Goal: Task Accomplishment & Management: Use online tool/utility

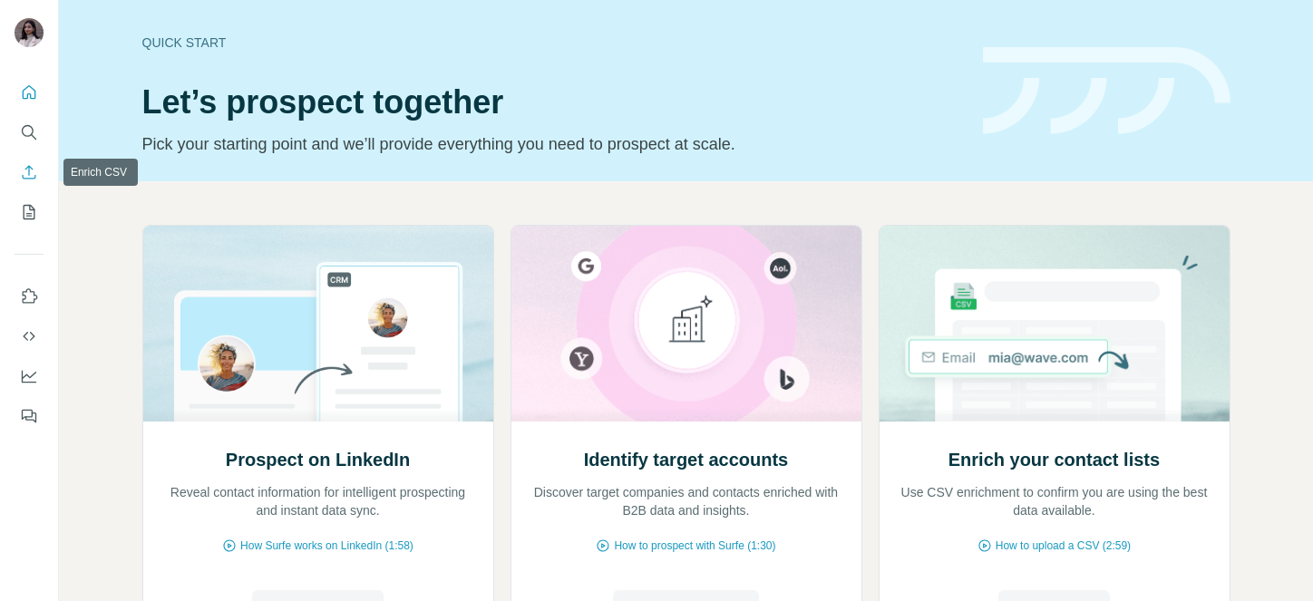
click at [26, 128] on icon "Search" at bounding box center [29, 132] width 18 height 18
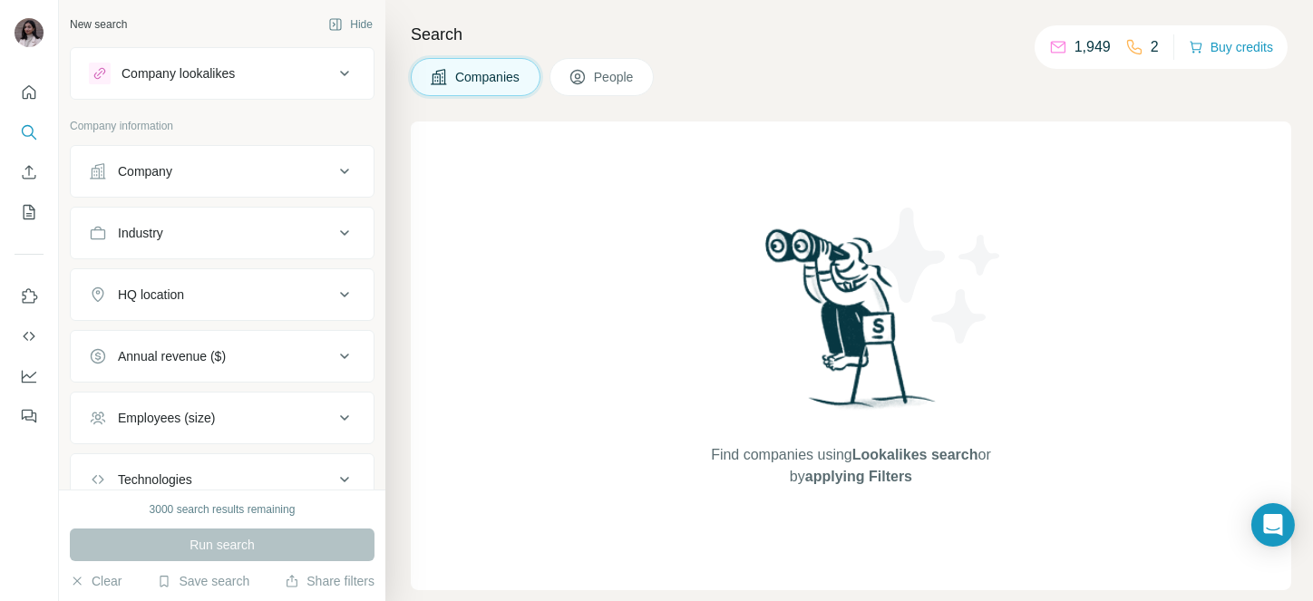
click at [149, 160] on button "Company" at bounding box center [222, 172] width 303 height 44
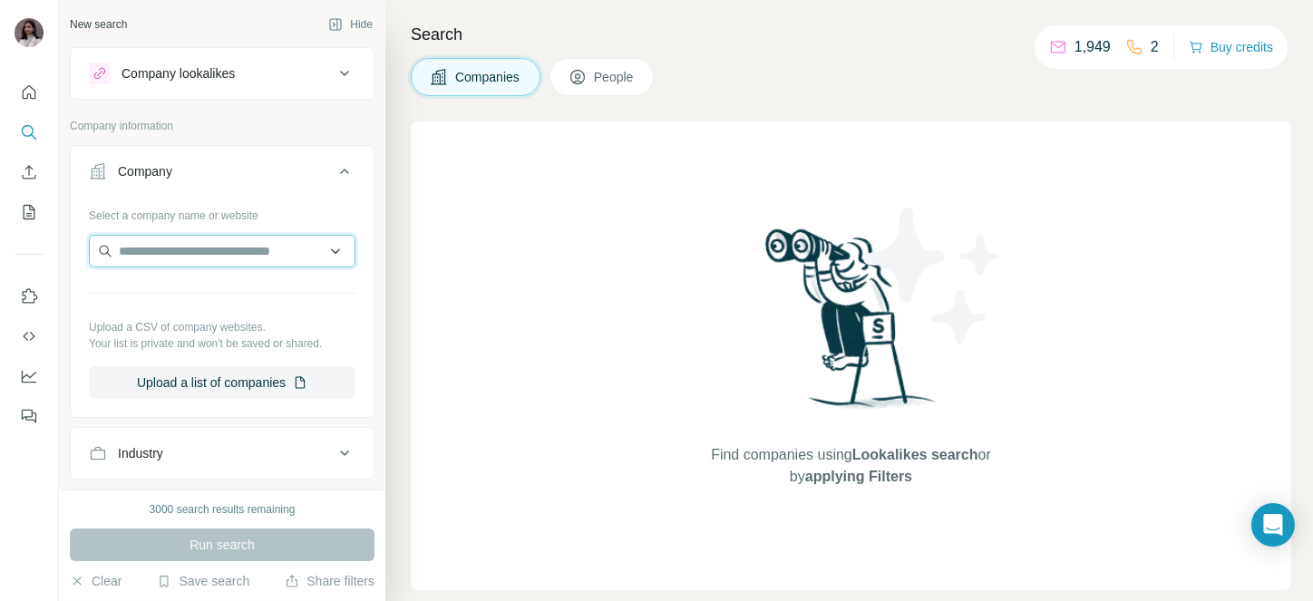
click at [180, 262] on input "text" at bounding box center [222, 251] width 267 height 33
paste input "*********"
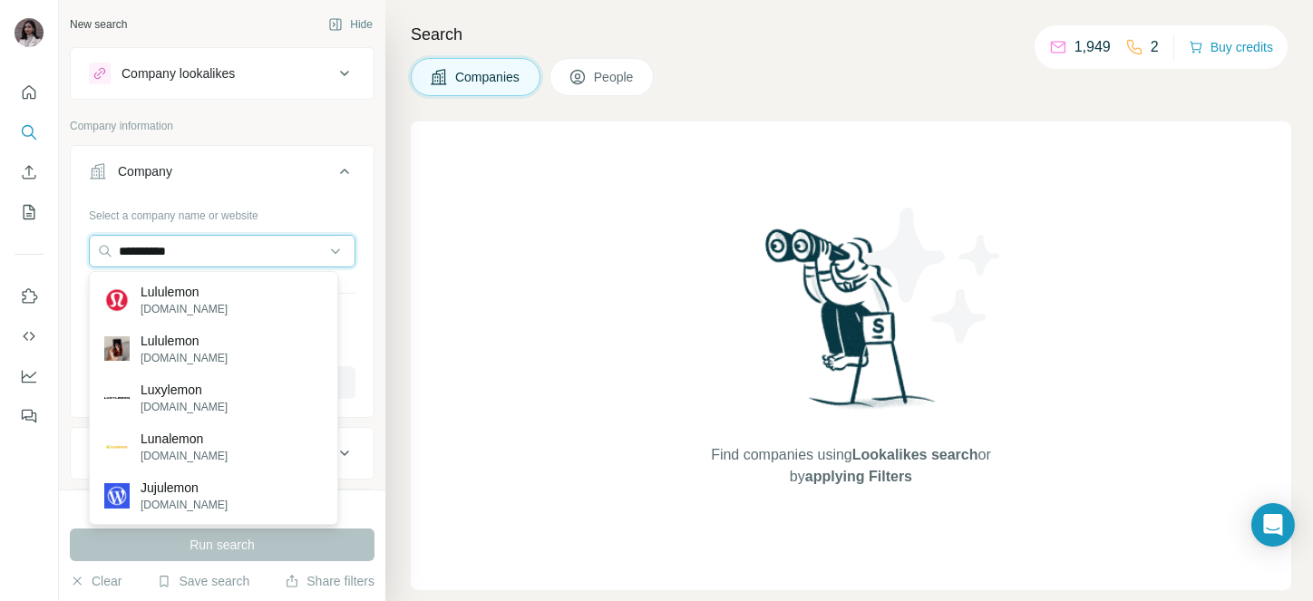
type input "*********"
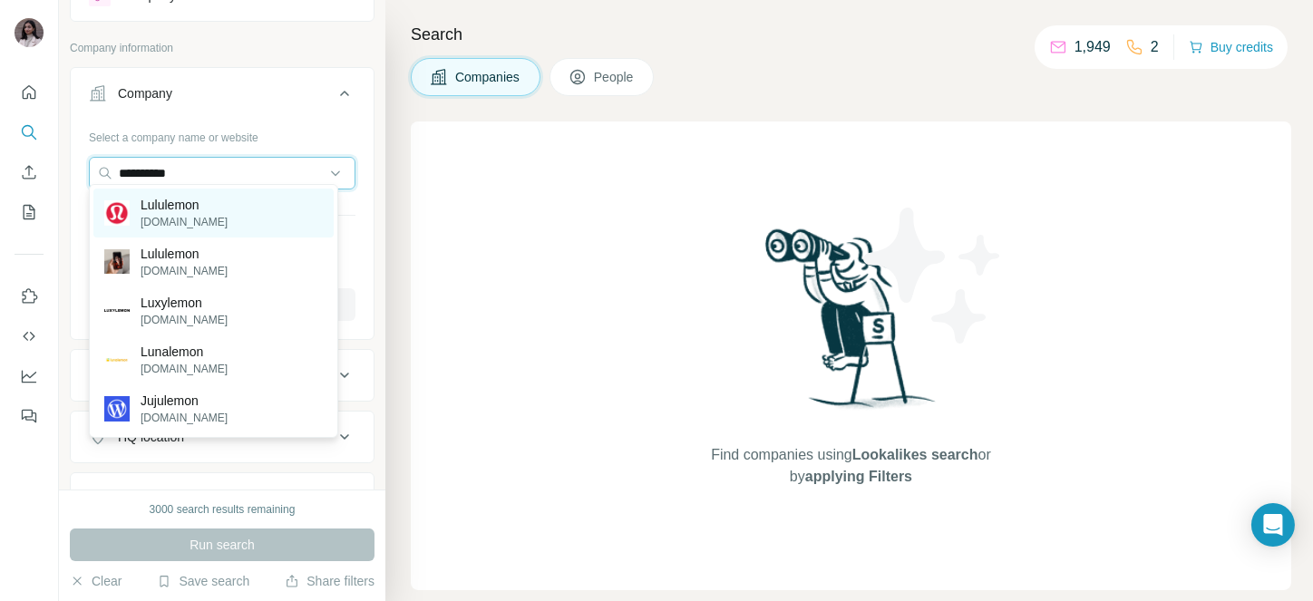
scroll to position [89, 0]
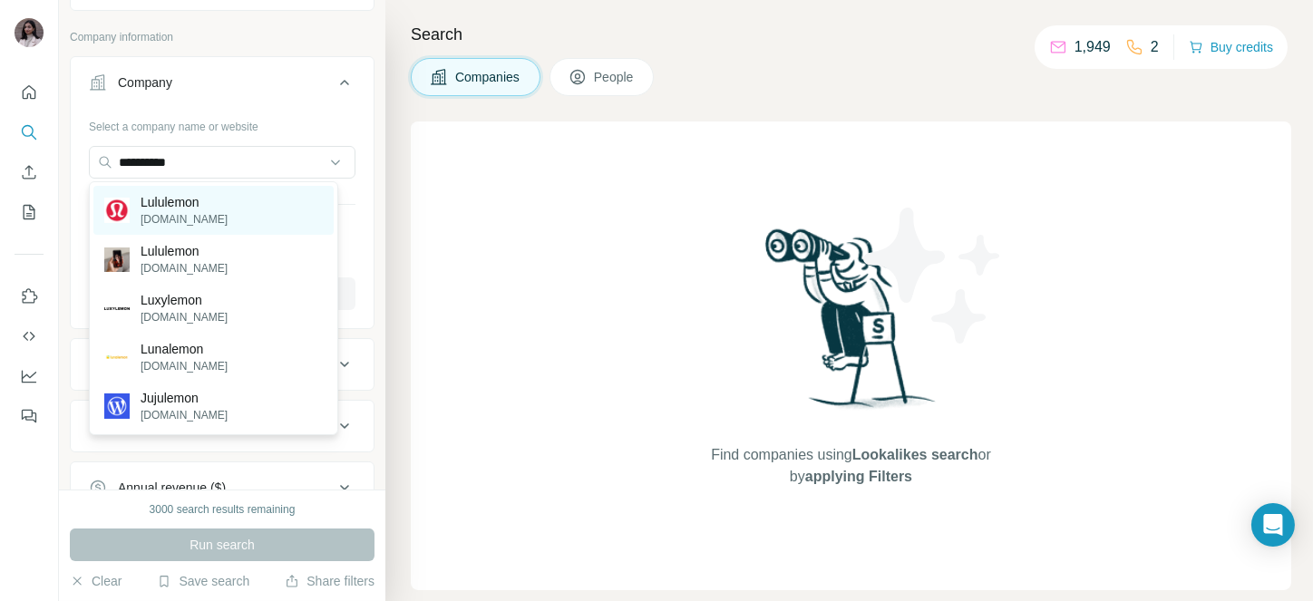
click at [144, 204] on p "Lululemon" at bounding box center [184, 202] width 87 height 18
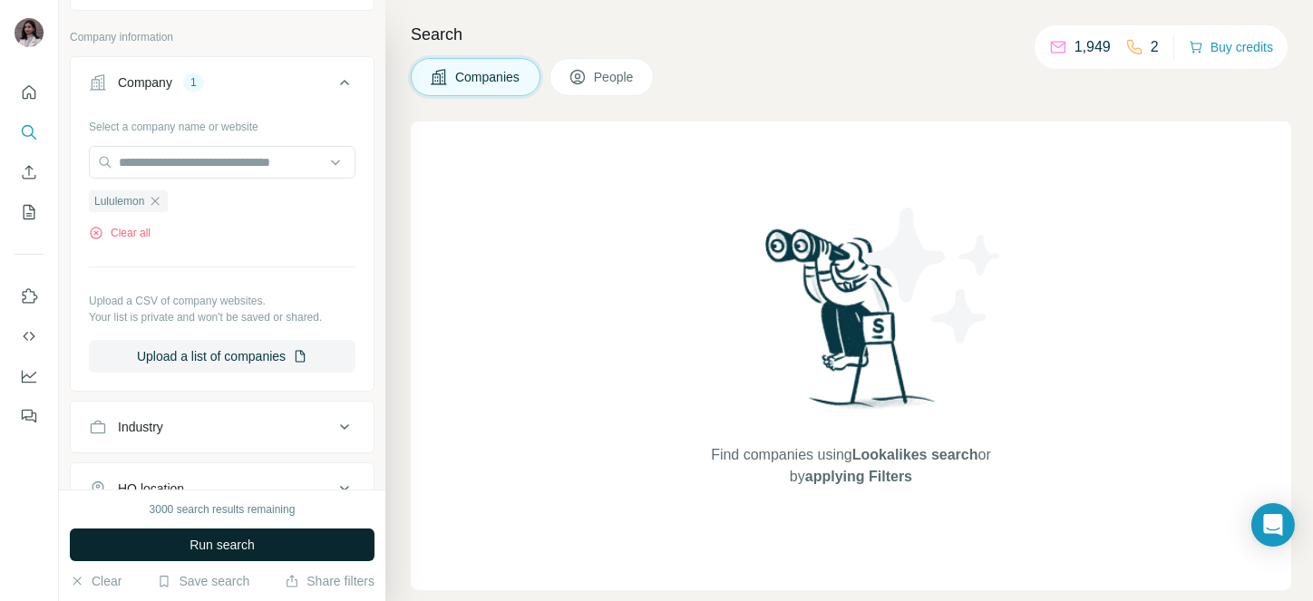
click at [222, 547] on span "Run search" at bounding box center [222, 545] width 65 height 18
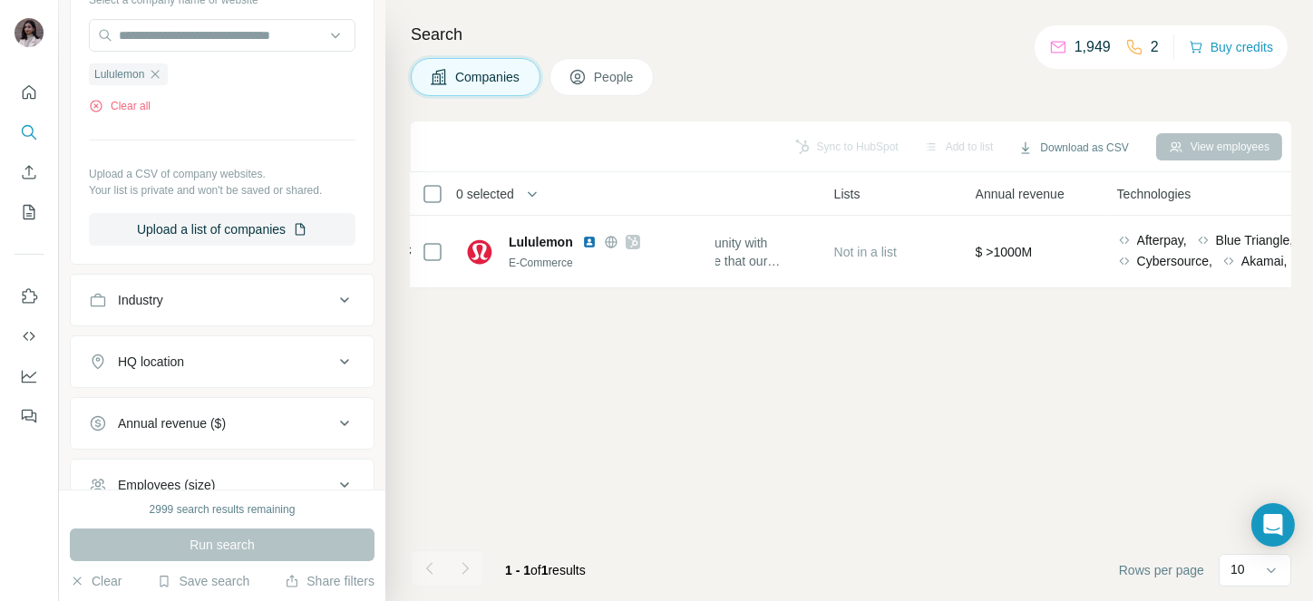
scroll to position [297, 0]
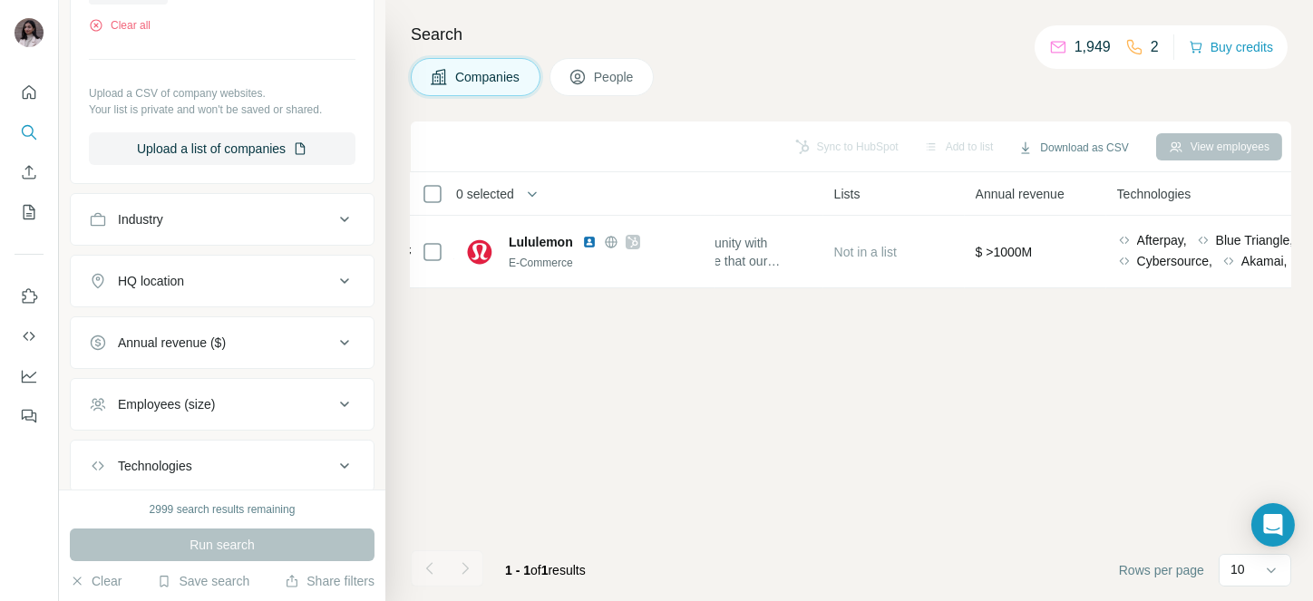
click at [168, 354] on button "Annual revenue ($)" at bounding box center [222, 343] width 303 height 44
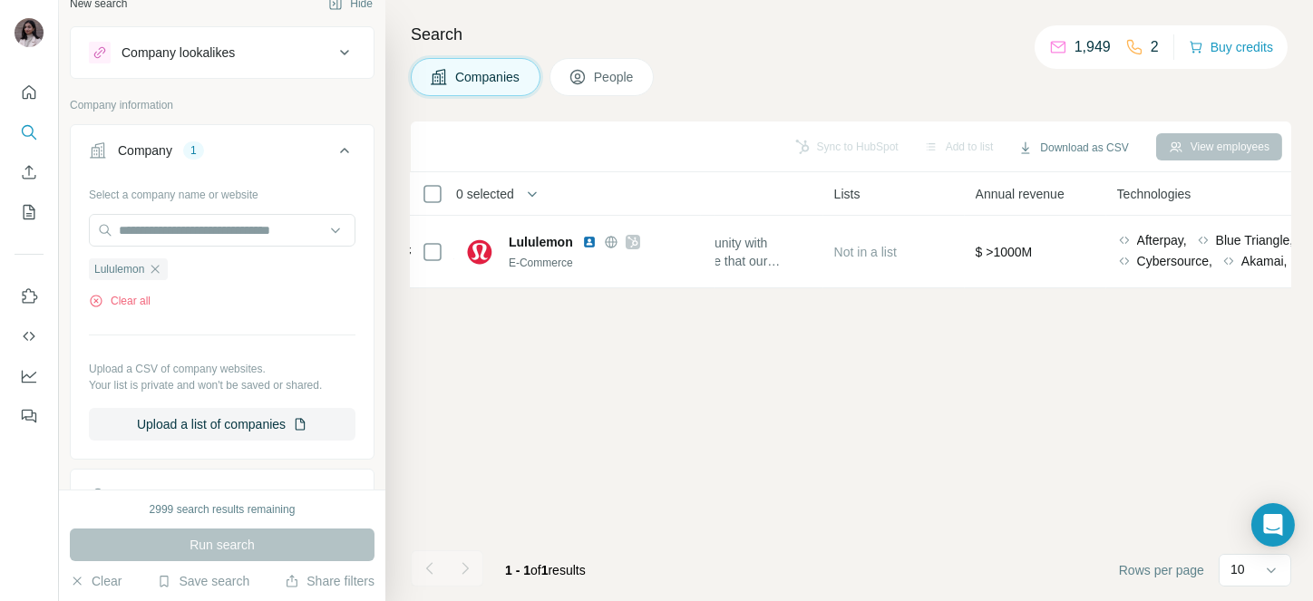
scroll to position [20, 0]
click at [158, 276] on icon "button" at bounding box center [155, 270] width 15 height 15
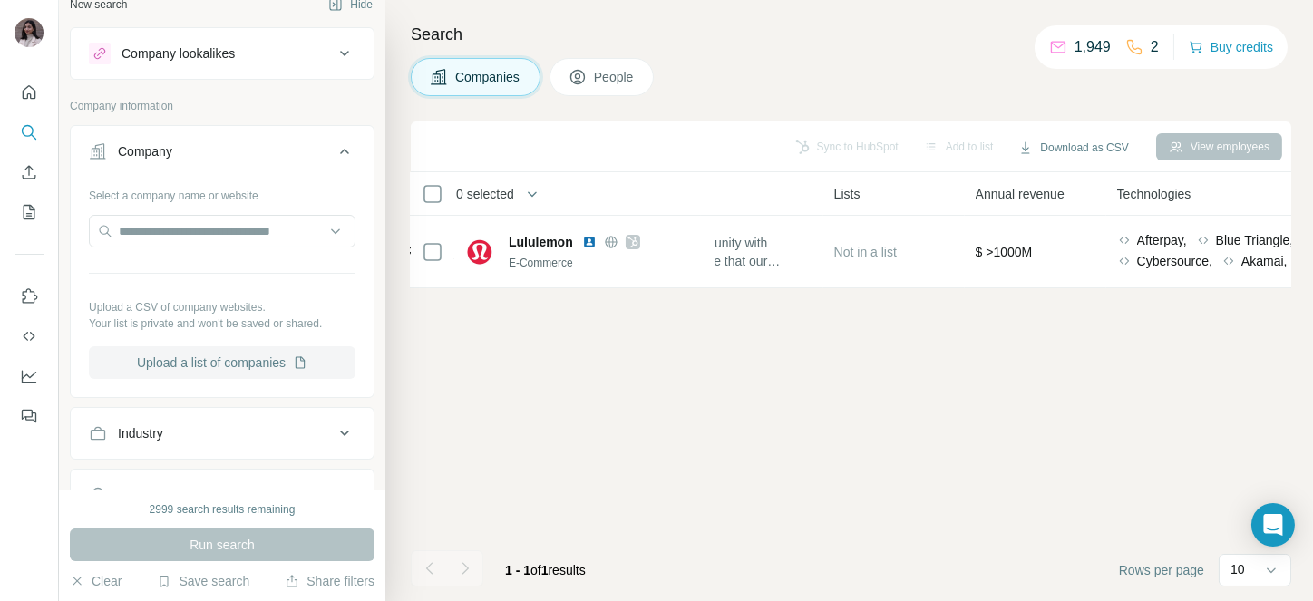
click at [203, 358] on button "Upload a list of companies" at bounding box center [222, 362] width 267 height 33
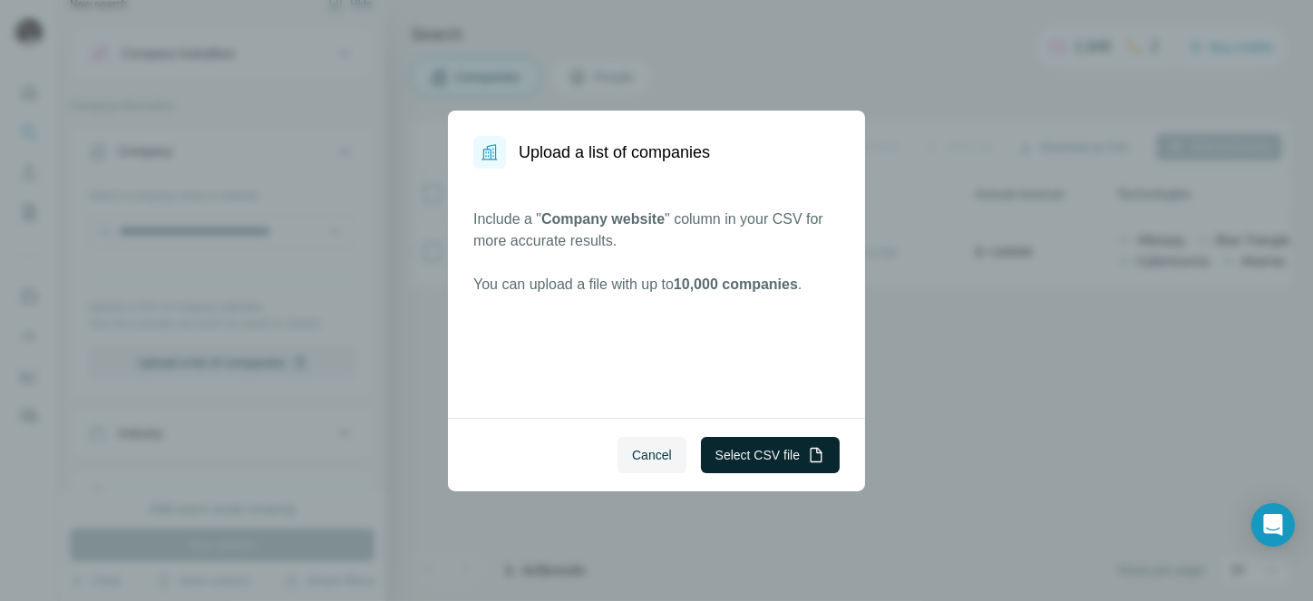
click at [759, 445] on button "Select CSV file" at bounding box center [770, 455] width 139 height 36
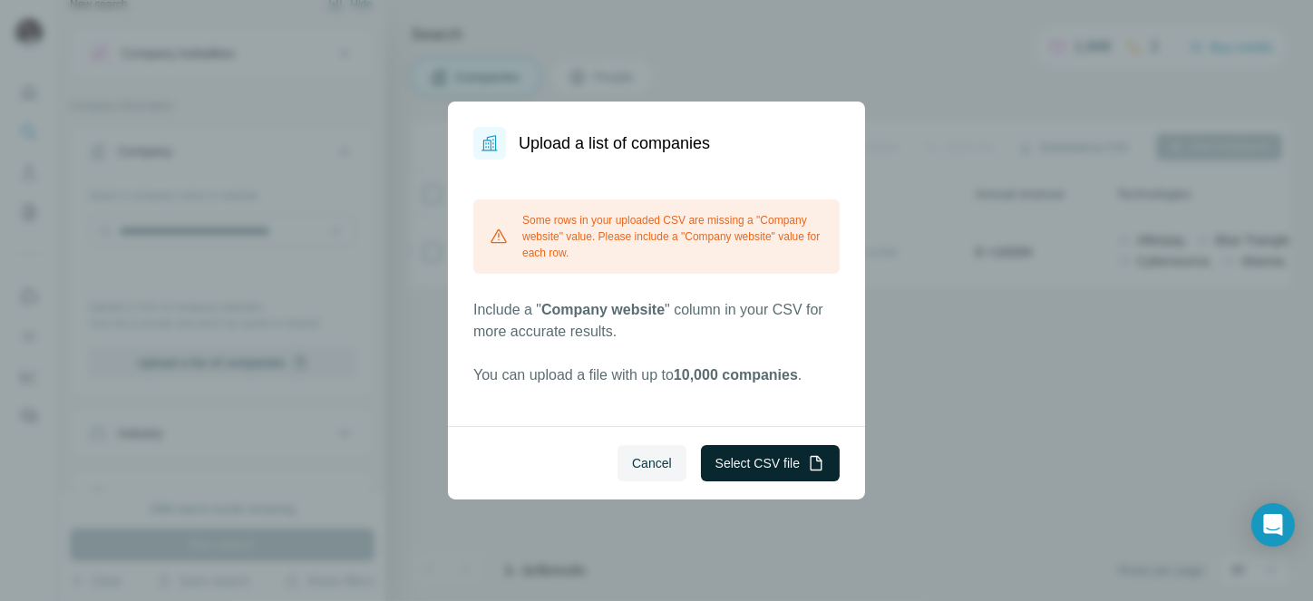
click at [754, 452] on button "Select CSV file" at bounding box center [770, 463] width 139 height 36
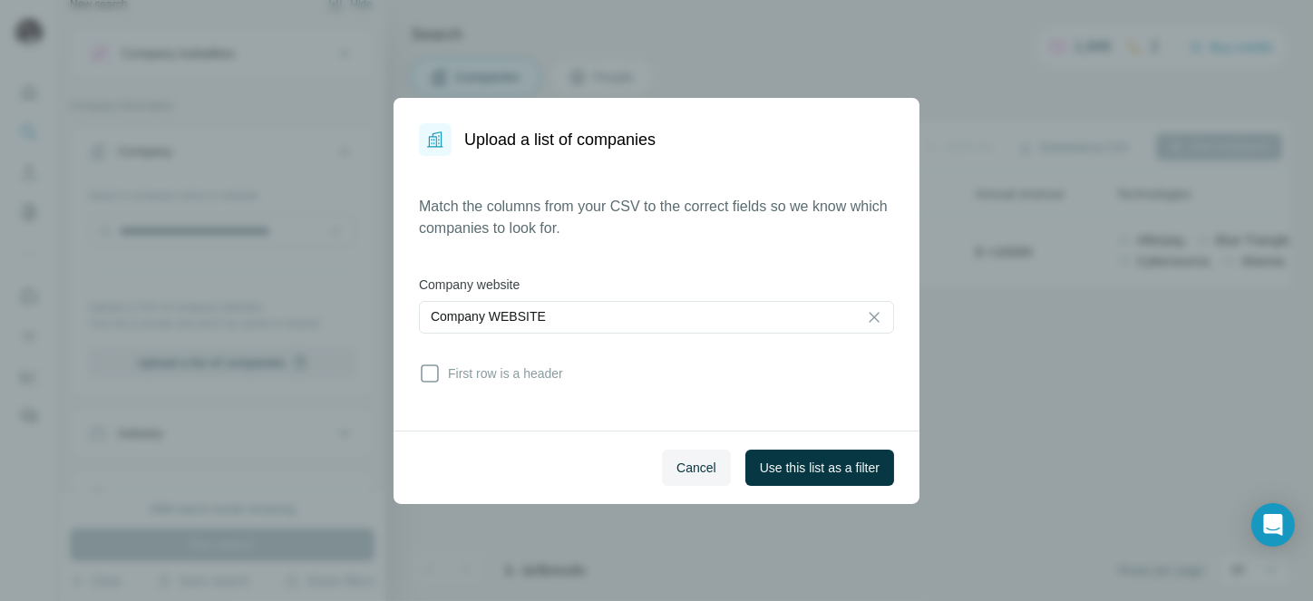
click at [436, 360] on div "Match the columns from your CSV to the correct fields so we know which companie…" at bounding box center [656, 293] width 475 height 195
click at [430, 374] on icon at bounding box center [430, 374] width 22 height 22
click at [812, 465] on span "Use this list as a filter" at bounding box center [820, 468] width 120 height 18
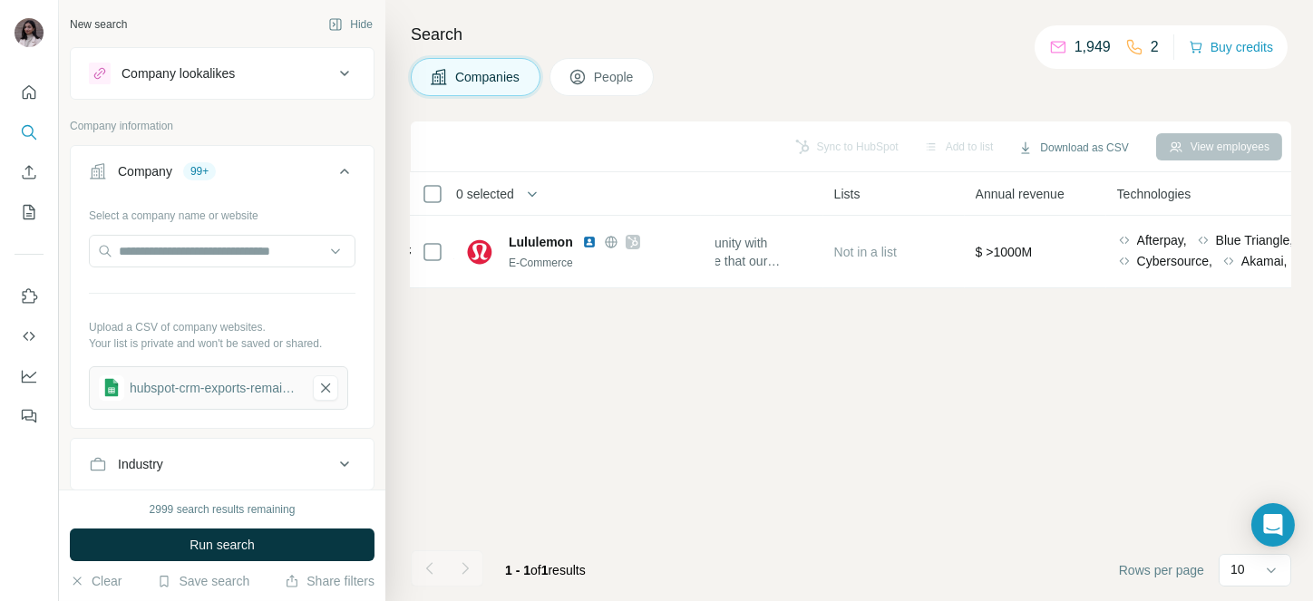
click at [598, 56] on div "Search Companies People Sync to HubSpot Add to list Download as CSV View employ…" at bounding box center [849, 300] width 928 height 601
click at [597, 74] on span "People" at bounding box center [615, 77] width 42 height 18
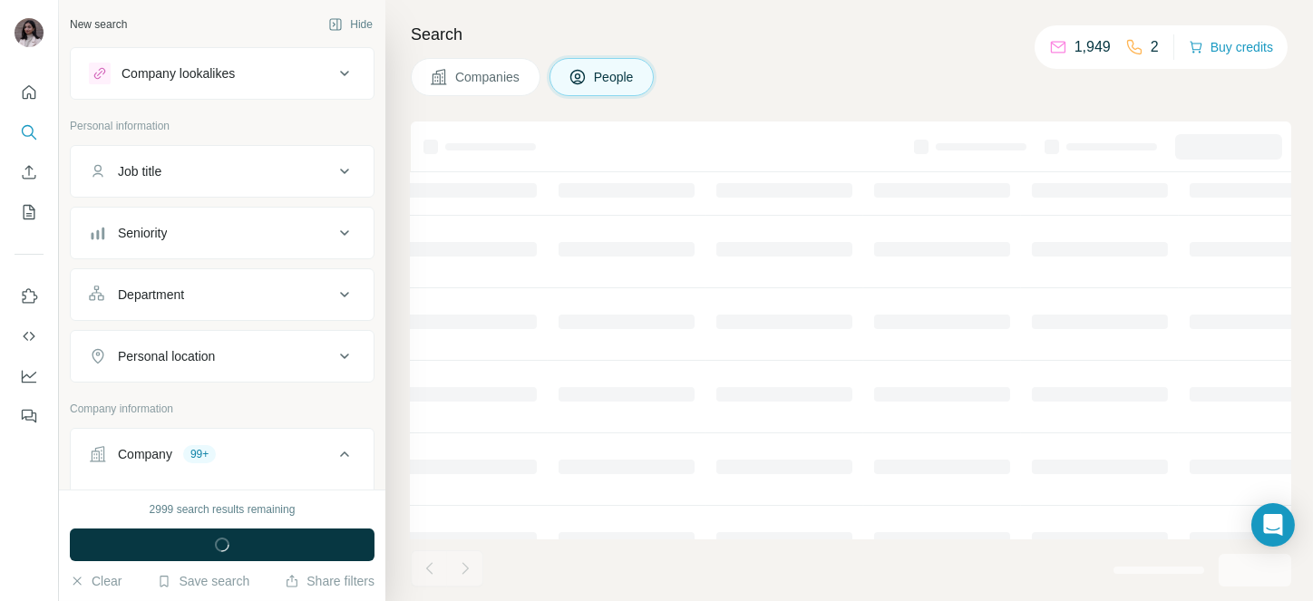
click at [209, 152] on button "Job title" at bounding box center [222, 172] width 303 height 44
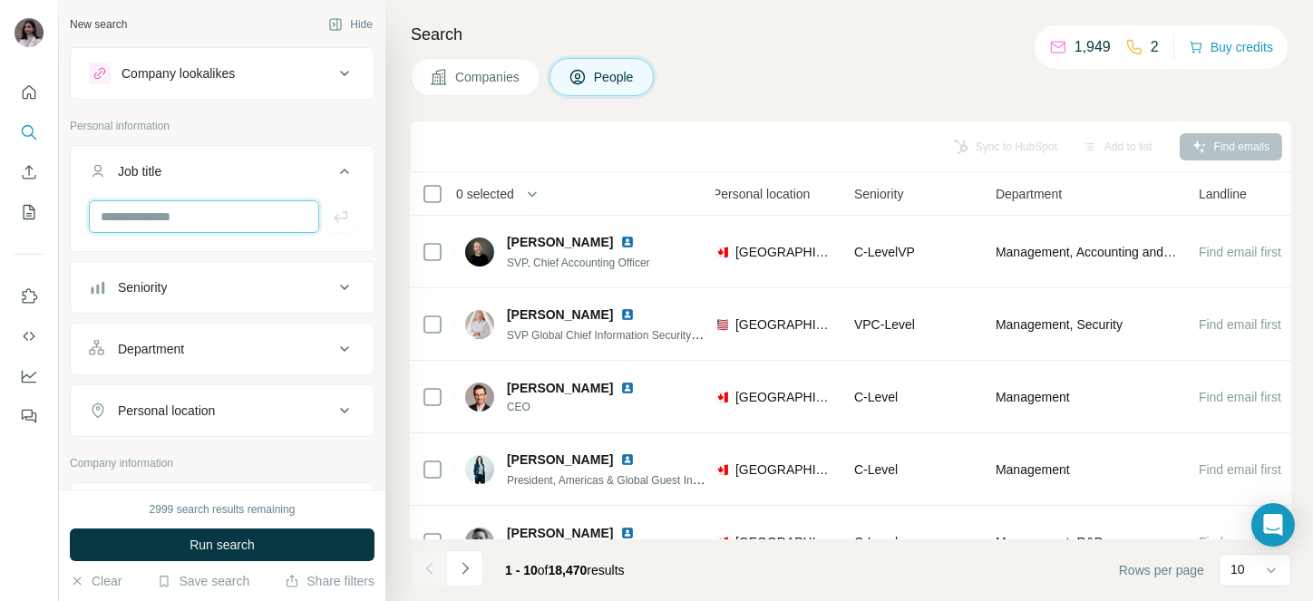
click at [163, 227] on input "text" at bounding box center [204, 216] width 230 height 33
type input "*"
type input "**********"
click at [180, 278] on div "Seniority" at bounding box center [211, 287] width 245 height 18
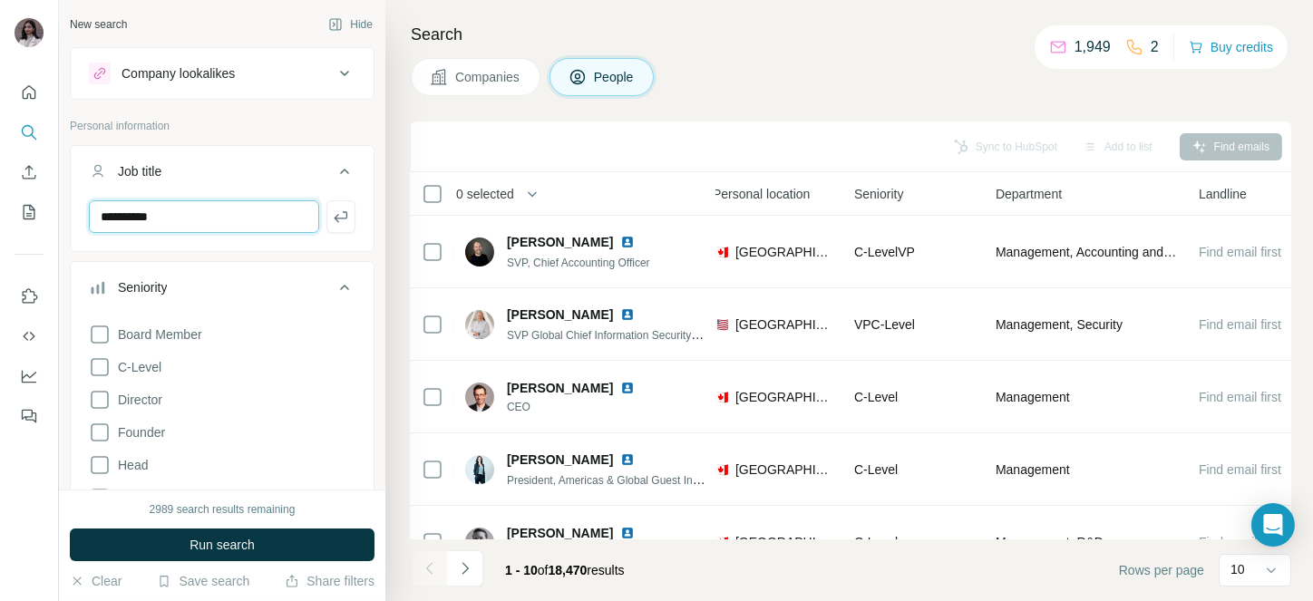
click at [170, 221] on input "**********" at bounding box center [204, 216] width 230 height 33
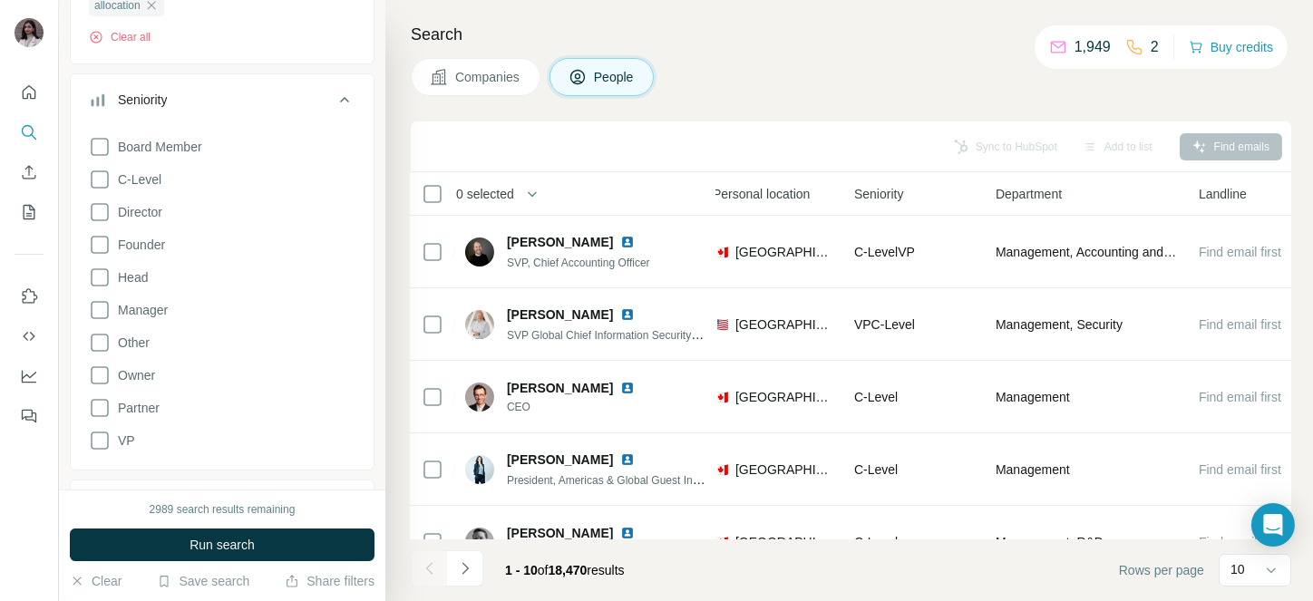
scroll to position [394, 0]
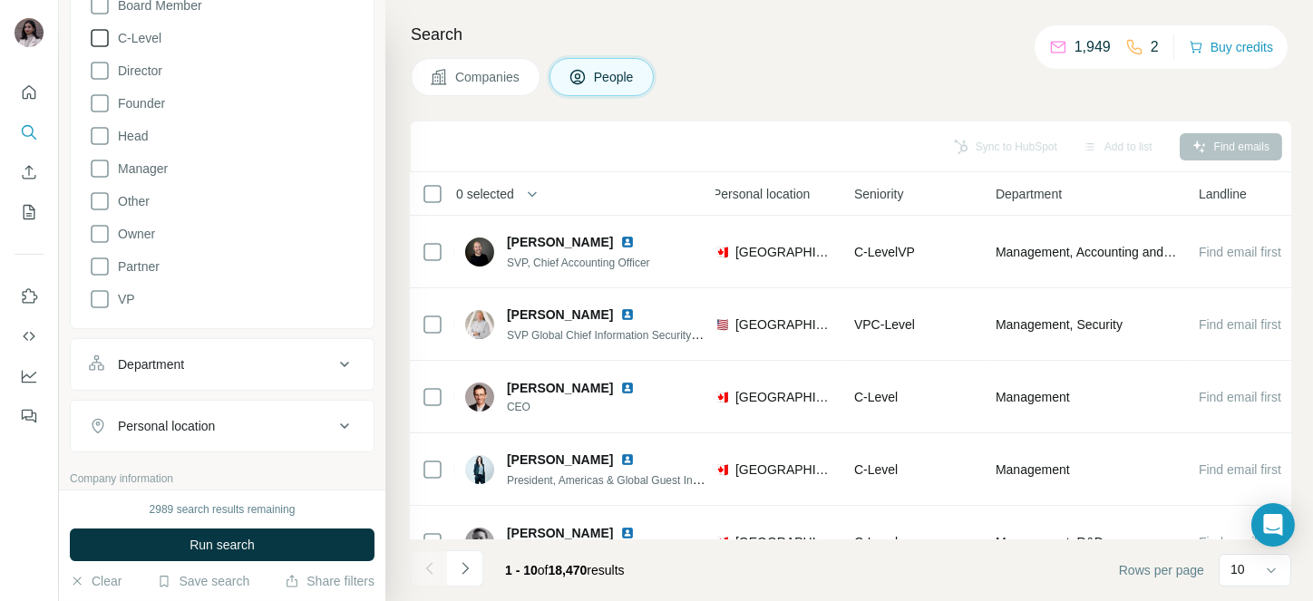
click at [139, 42] on span "C-Level" at bounding box center [136, 38] width 51 height 18
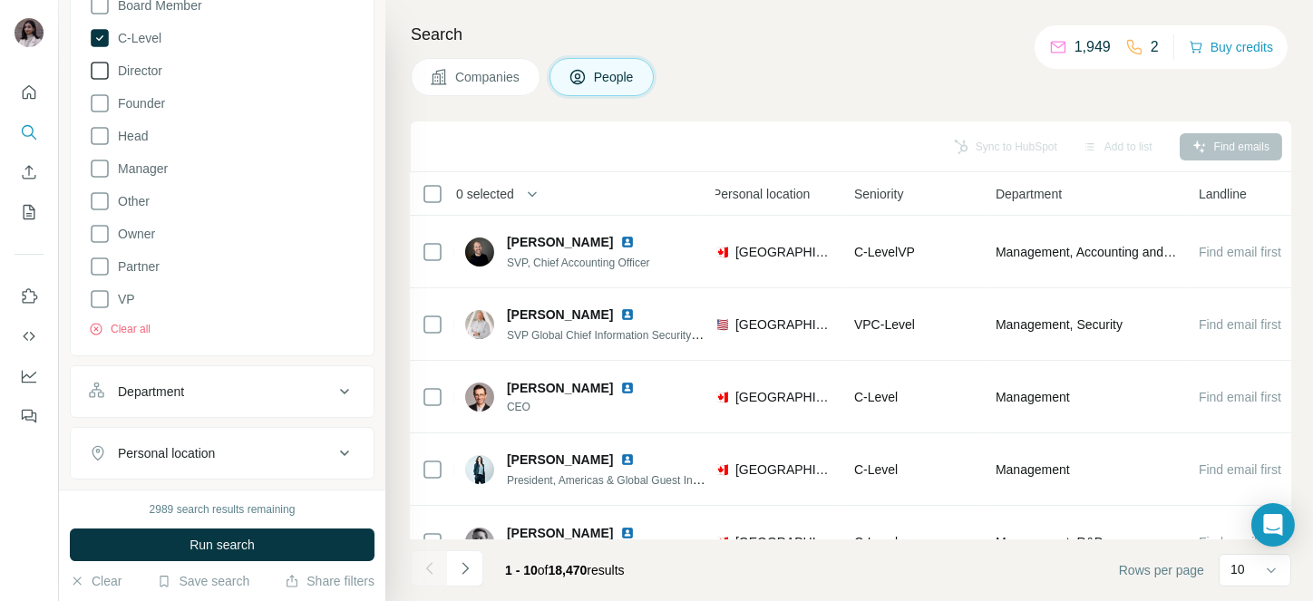
click at [138, 70] on span "Director" at bounding box center [137, 71] width 52 height 18
click at [100, 295] on icon at bounding box center [100, 299] width 22 height 22
click at [229, 550] on span "Run search" at bounding box center [222, 545] width 65 height 18
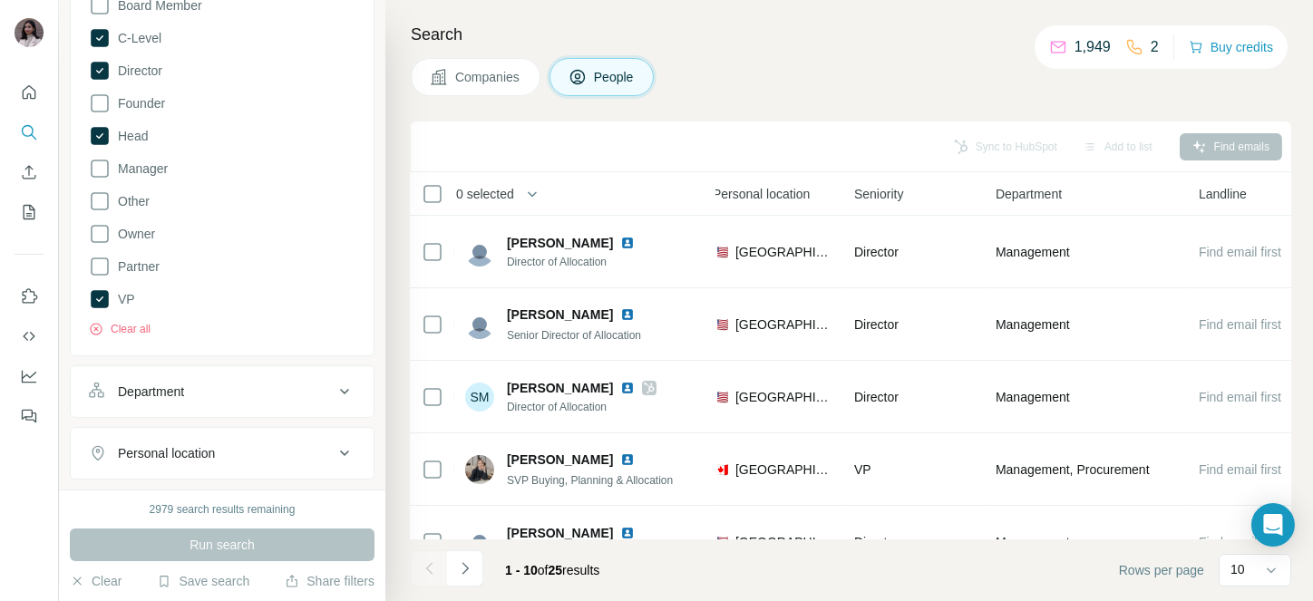
click at [494, 196] on span "0 selected" at bounding box center [485, 194] width 58 height 18
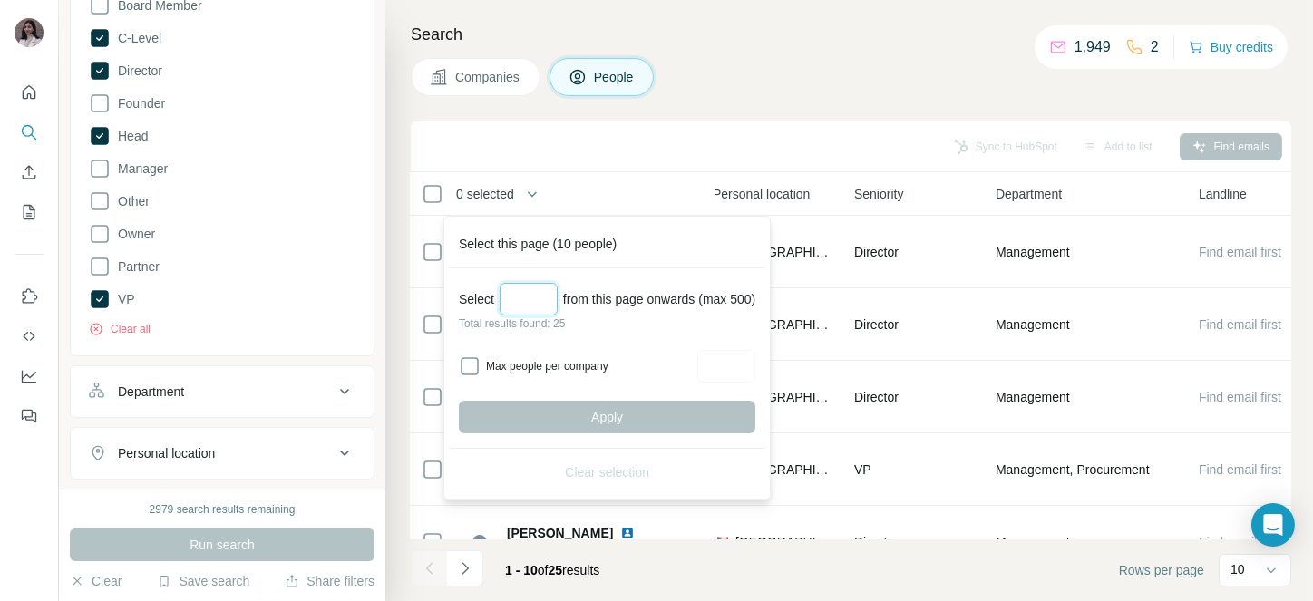
click at [536, 284] on input "Select a number (up to 500)" at bounding box center [529, 299] width 58 height 33
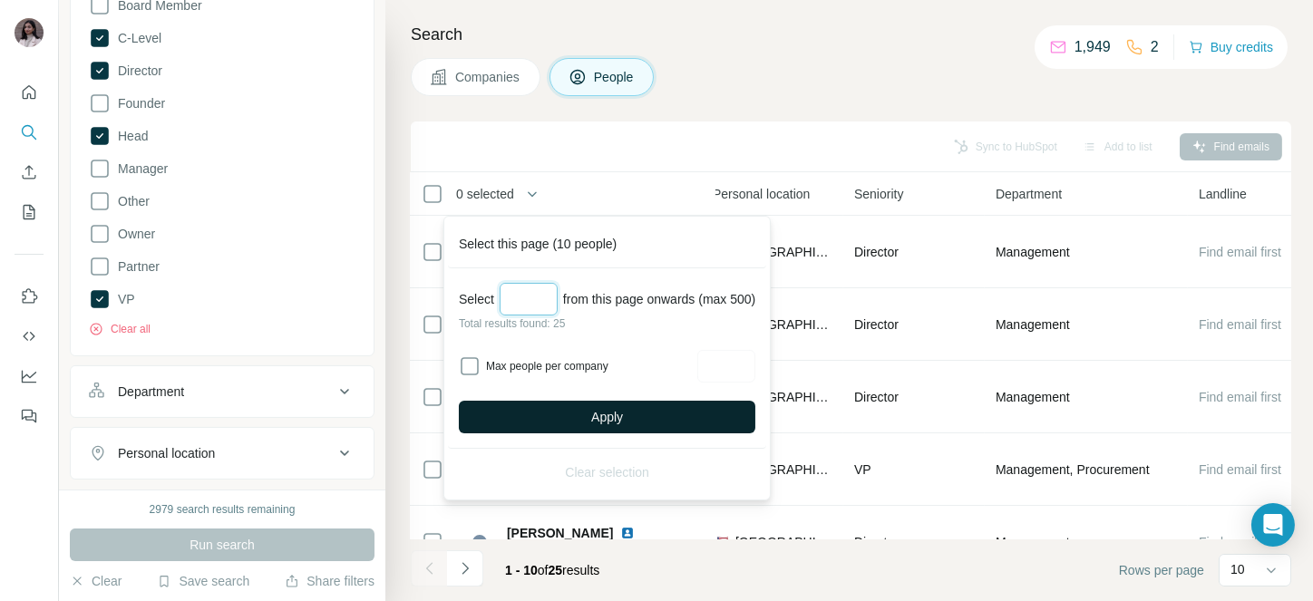
type input "**"
click at [577, 405] on button "Apply" at bounding box center [607, 417] width 297 height 33
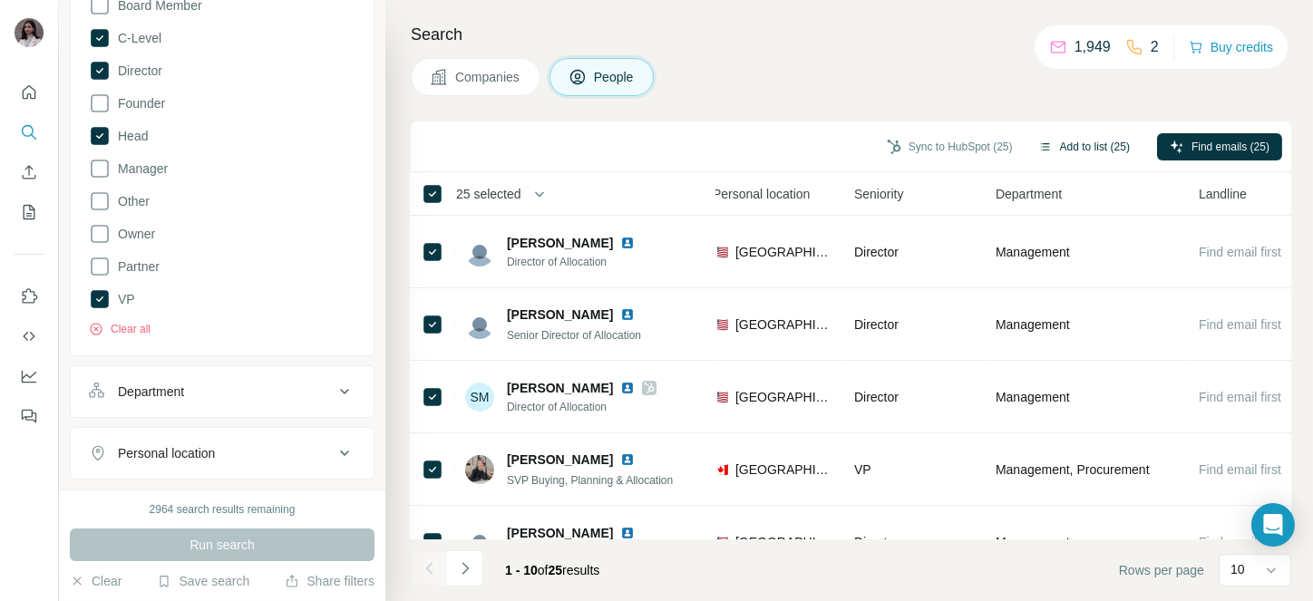
click at [1104, 136] on button "Add to list (25)" at bounding box center [1084, 146] width 117 height 27
click at [1072, 143] on button "Add to list (25)" at bounding box center [1084, 146] width 117 height 27
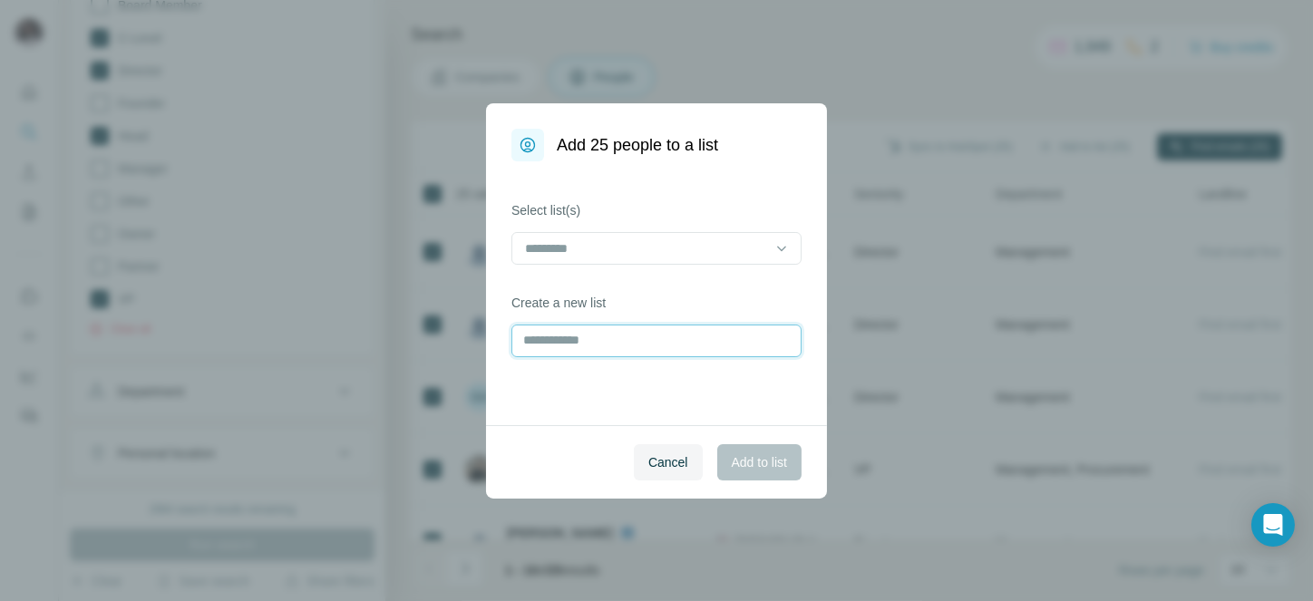
click at [549, 356] on input "text" at bounding box center [656, 341] width 290 height 33
type input "**********"
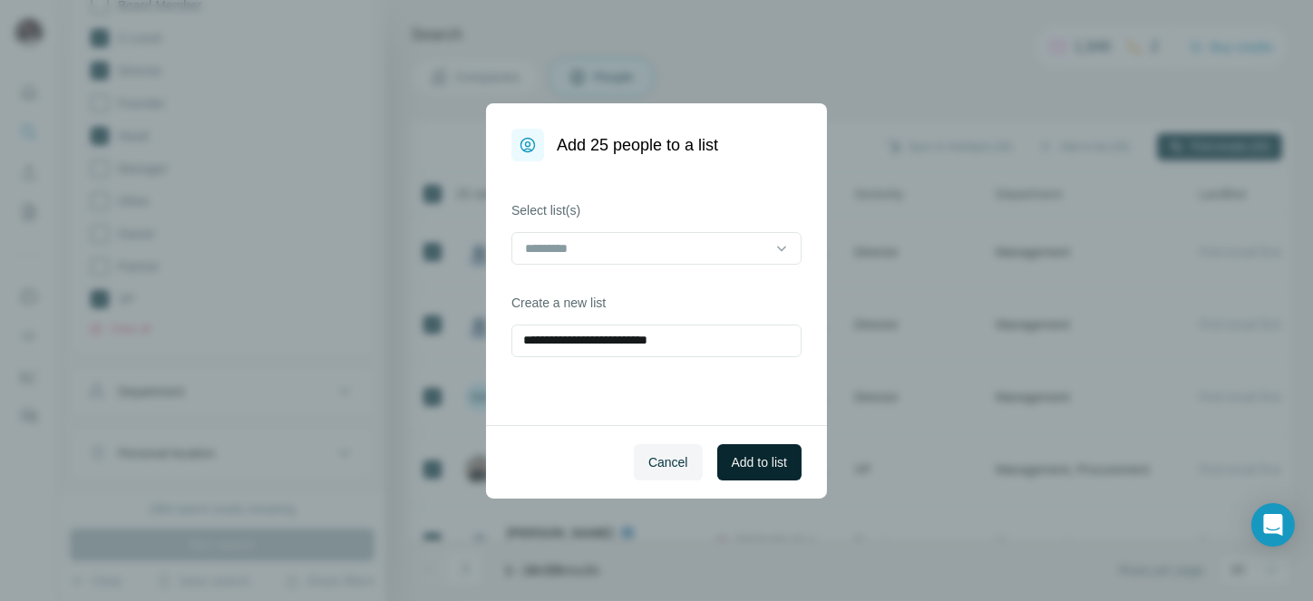
click at [771, 457] on span "Add to list" at bounding box center [759, 462] width 55 height 18
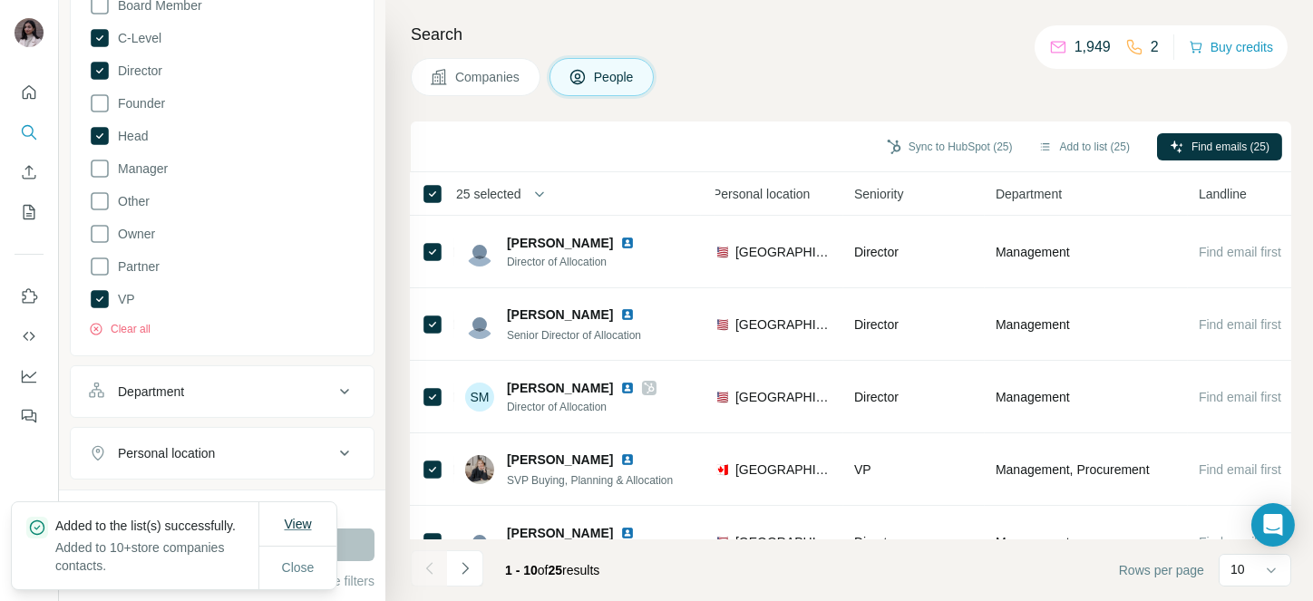
click at [298, 517] on span "View" at bounding box center [297, 524] width 27 height 15
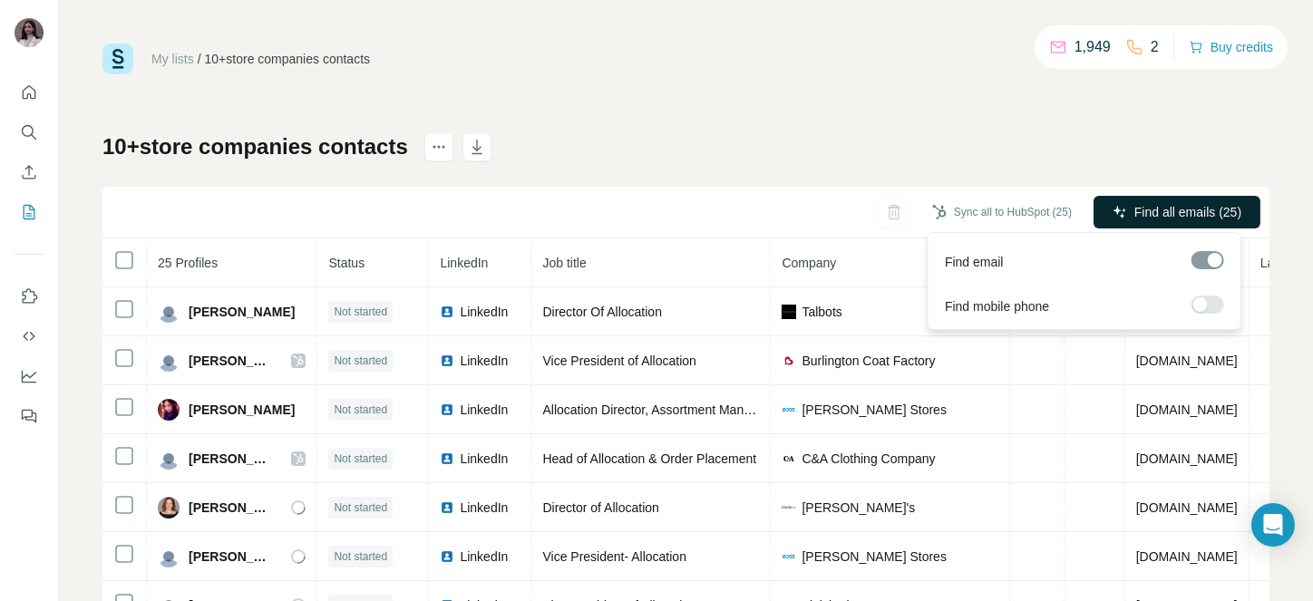
click at [1158, 197] on button "Find all emails (25)" at bounding box center [1177, 212] width 167 height 33
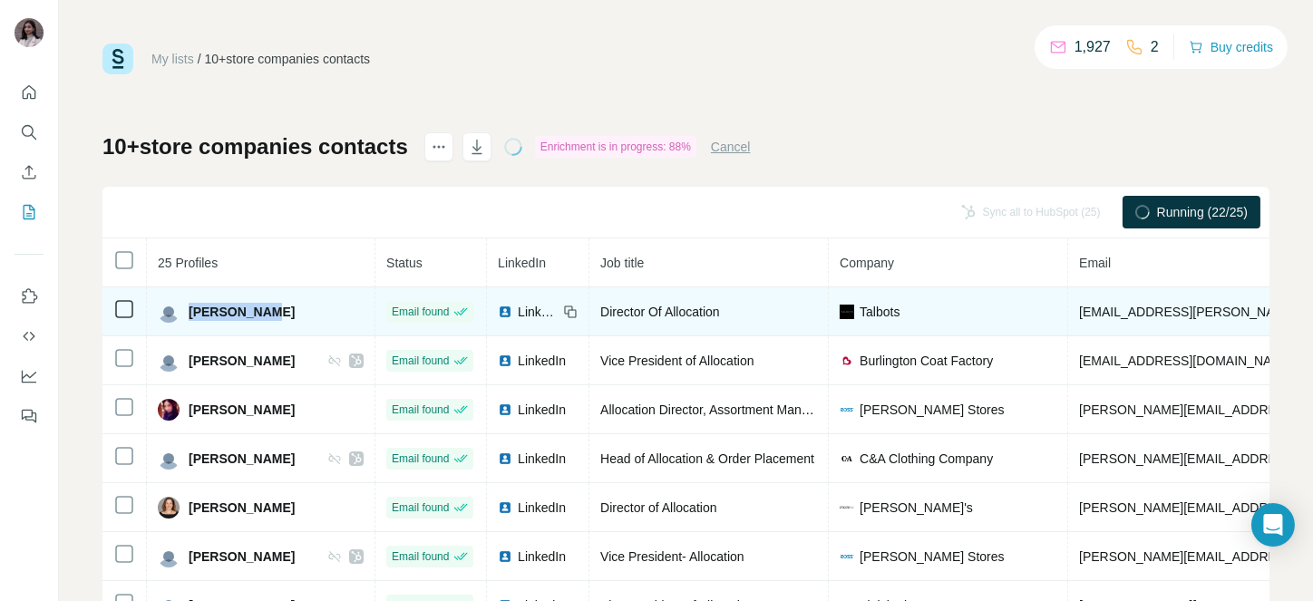
drag, startPoint x: 190, startPoint y: 308, endPoint x: 274, endPoint y: 315, distance: 84.6
click at [274, 315] on div "[PERSON_NAME]" at bounding box center [261, 312] width 206 height 22
copy span "[PERSON_NAME]"
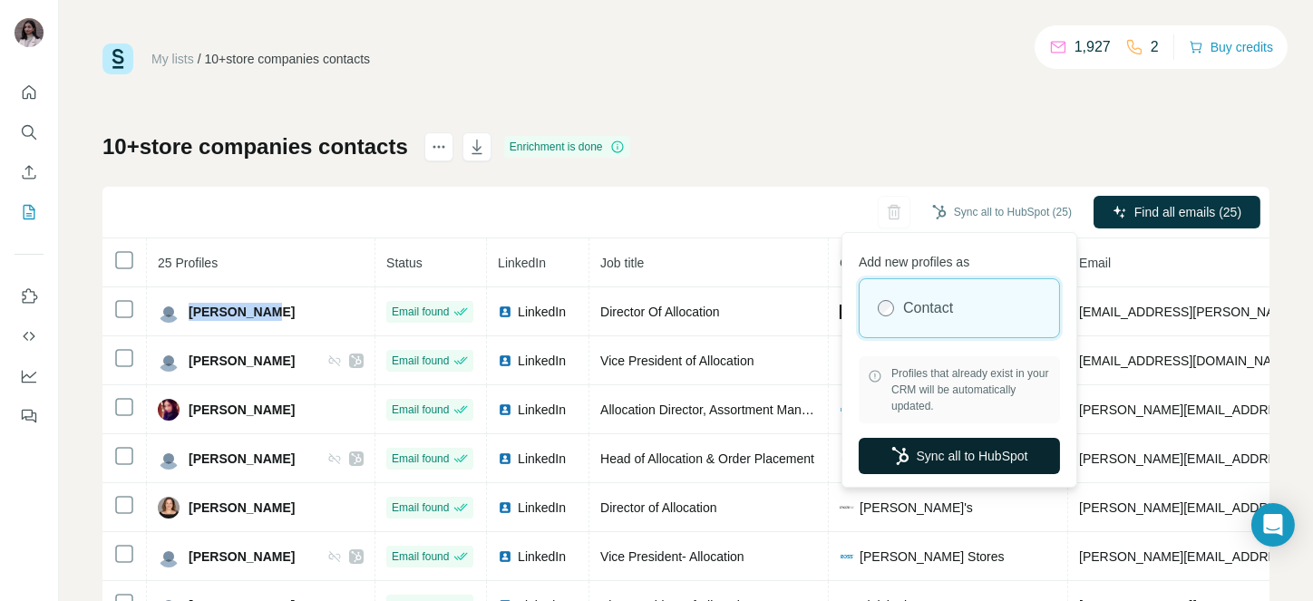
click at [958, 460] on button "Sync all to HubSpot" at bounding box center [959, 456] width 201 height 36
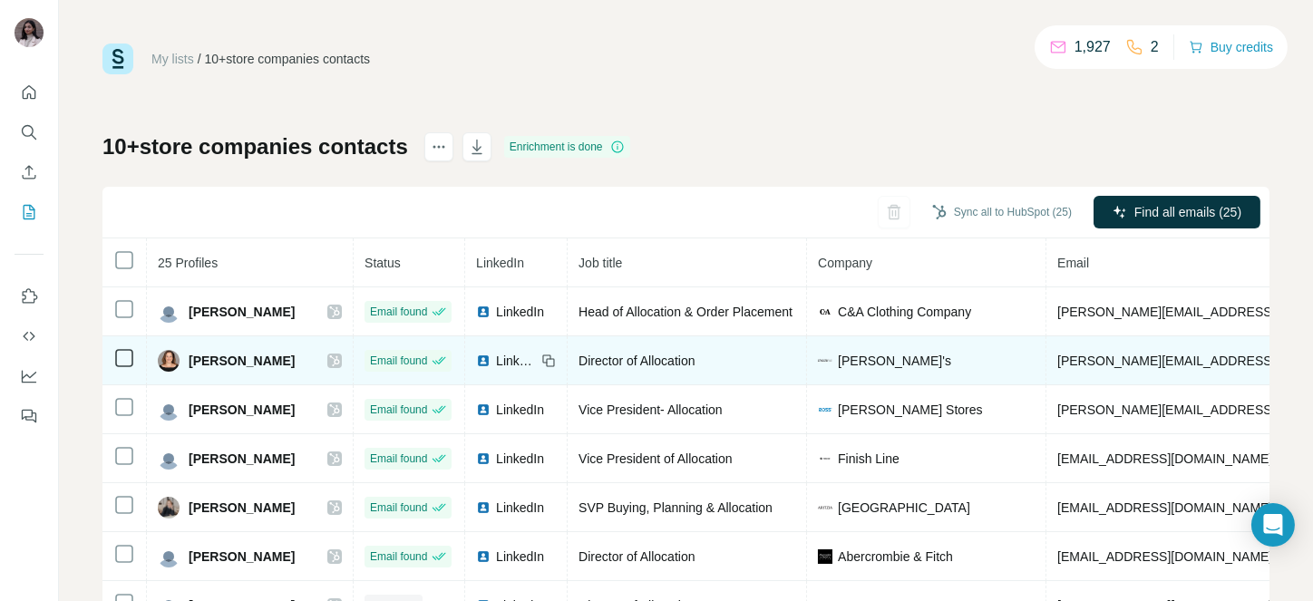
scroll to position [563, 0]
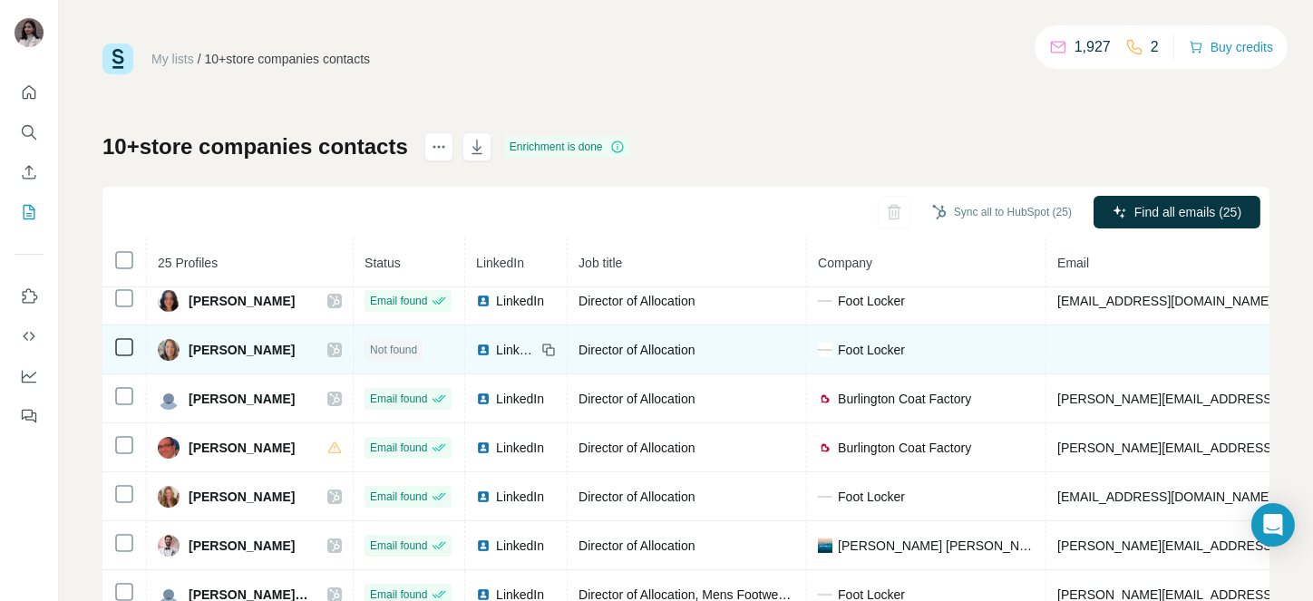
click at [496, 341] on span "LinkedIn" at bounding box center [516, 350] width 40 height 18
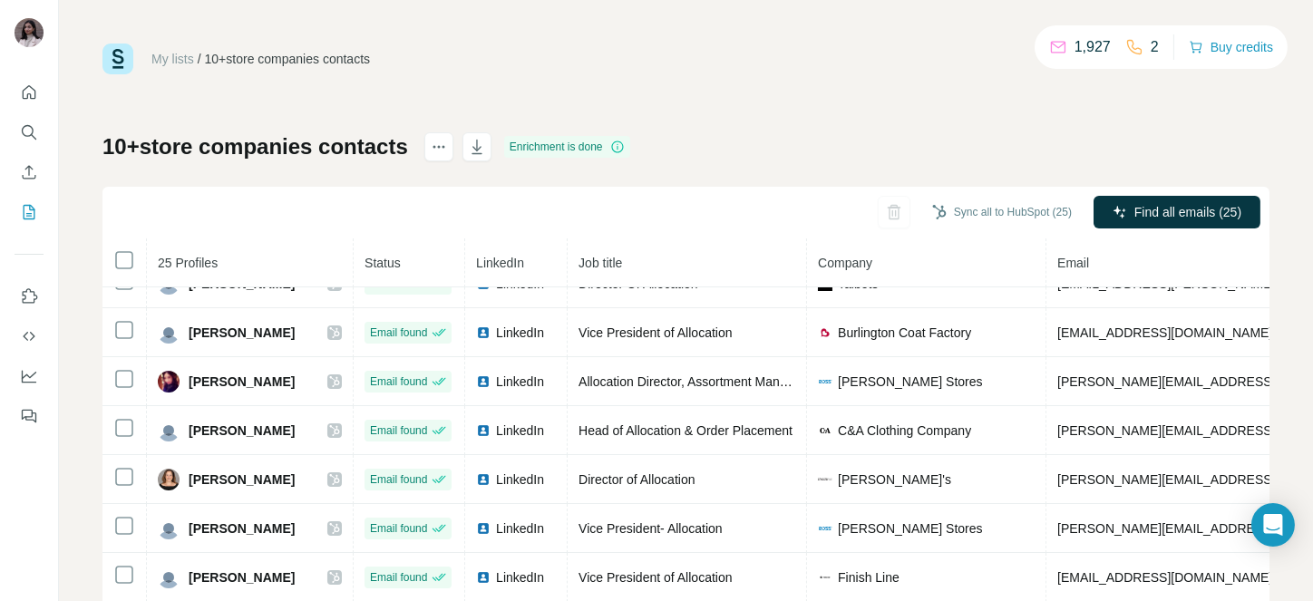
scroll to position [0, 0]
